Goal: Find specific page/section: Find specific page/section

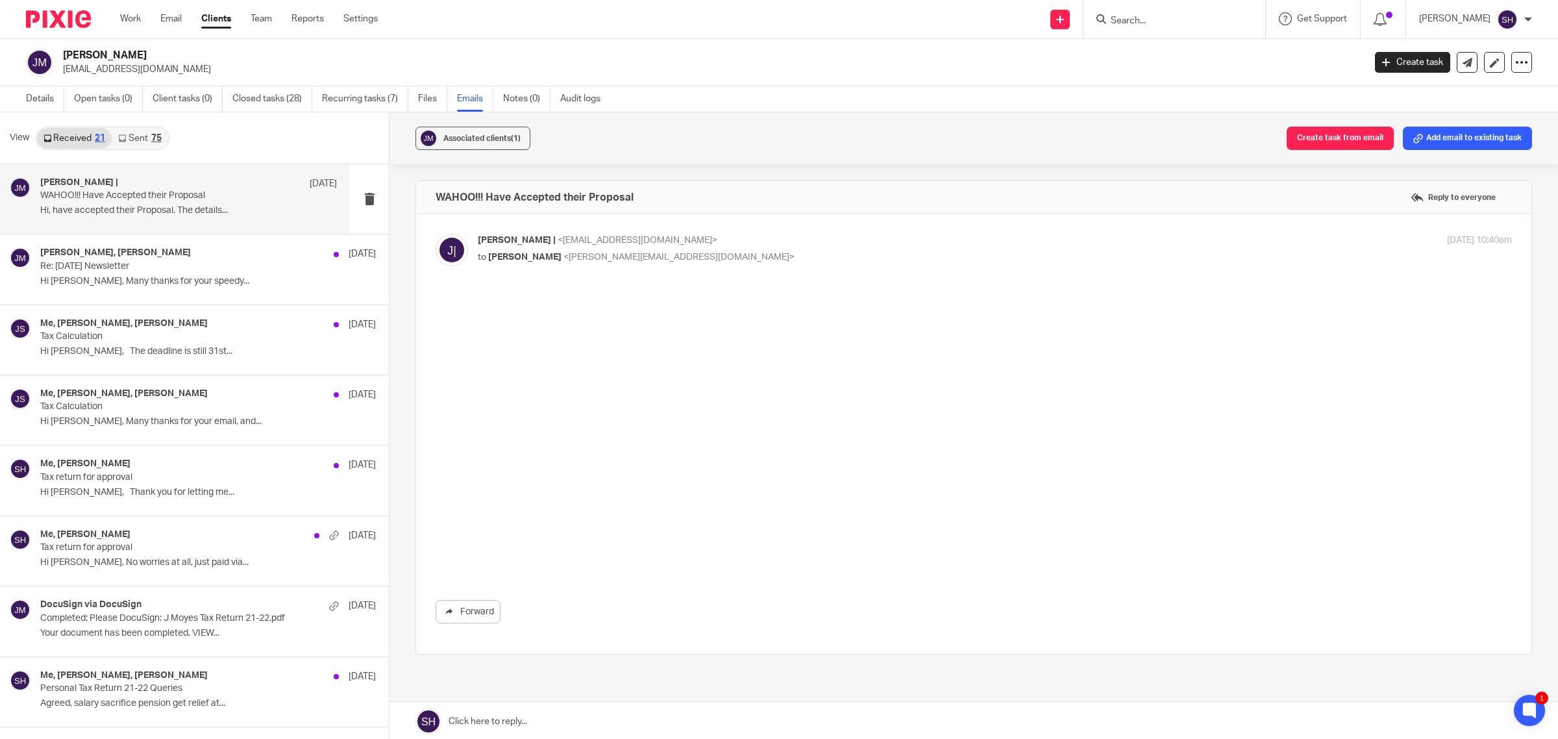
click at [1180, 23] on input "Search" at bounding box center [1167, 22] width 117 height 12
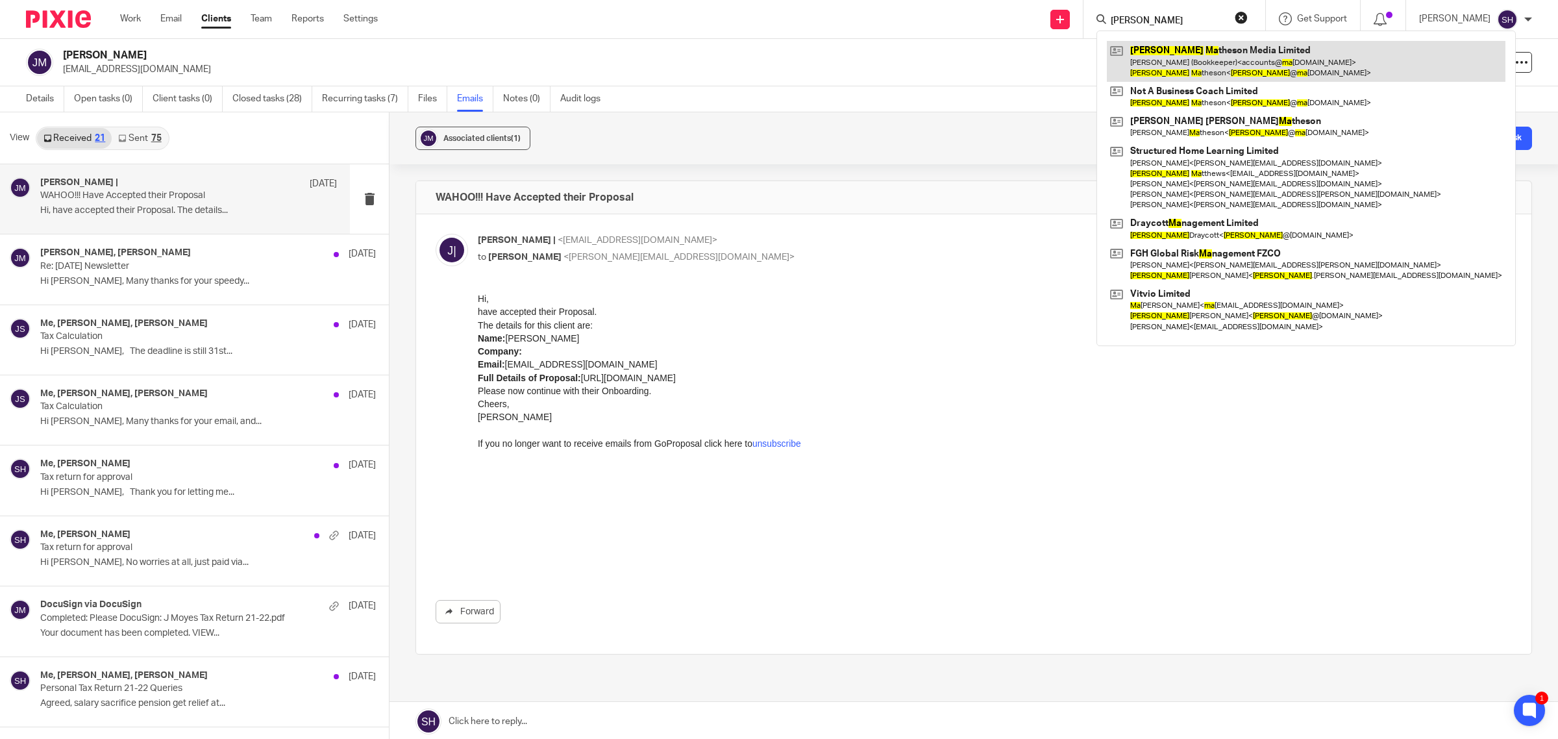
type input "pete ma"
click at [1194, 66] on link at bounding box center [1306, 61] width 399 height 40
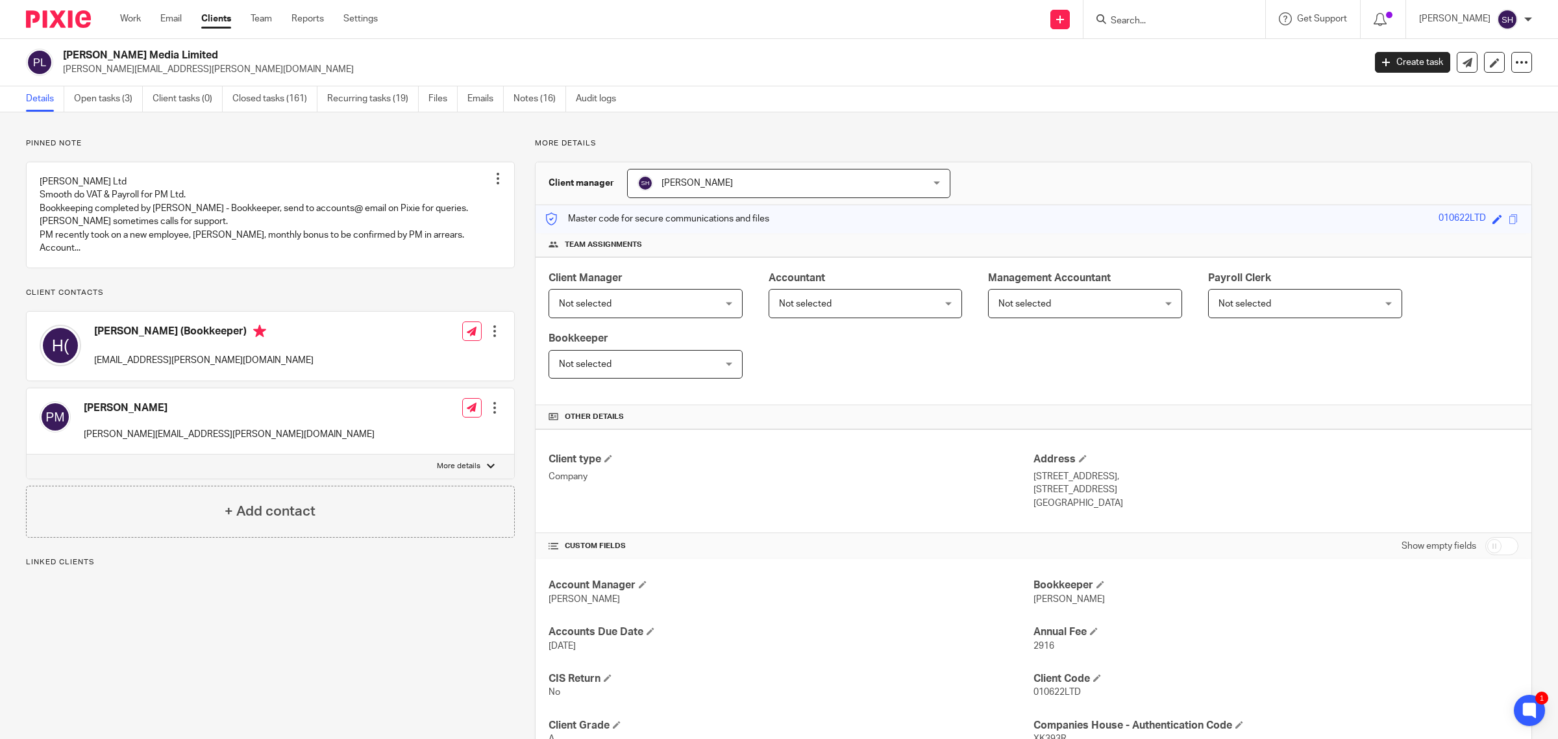
click at [441, 471] on p "More details" at bounding box center [458, 466] width 43 height 10
click at [27, 454] on input "More details" at bounding box center [26, 454] width 1 height 1
checkbox input "true"
